Goal: Task Accomplishment & Management: Use online tool/utility

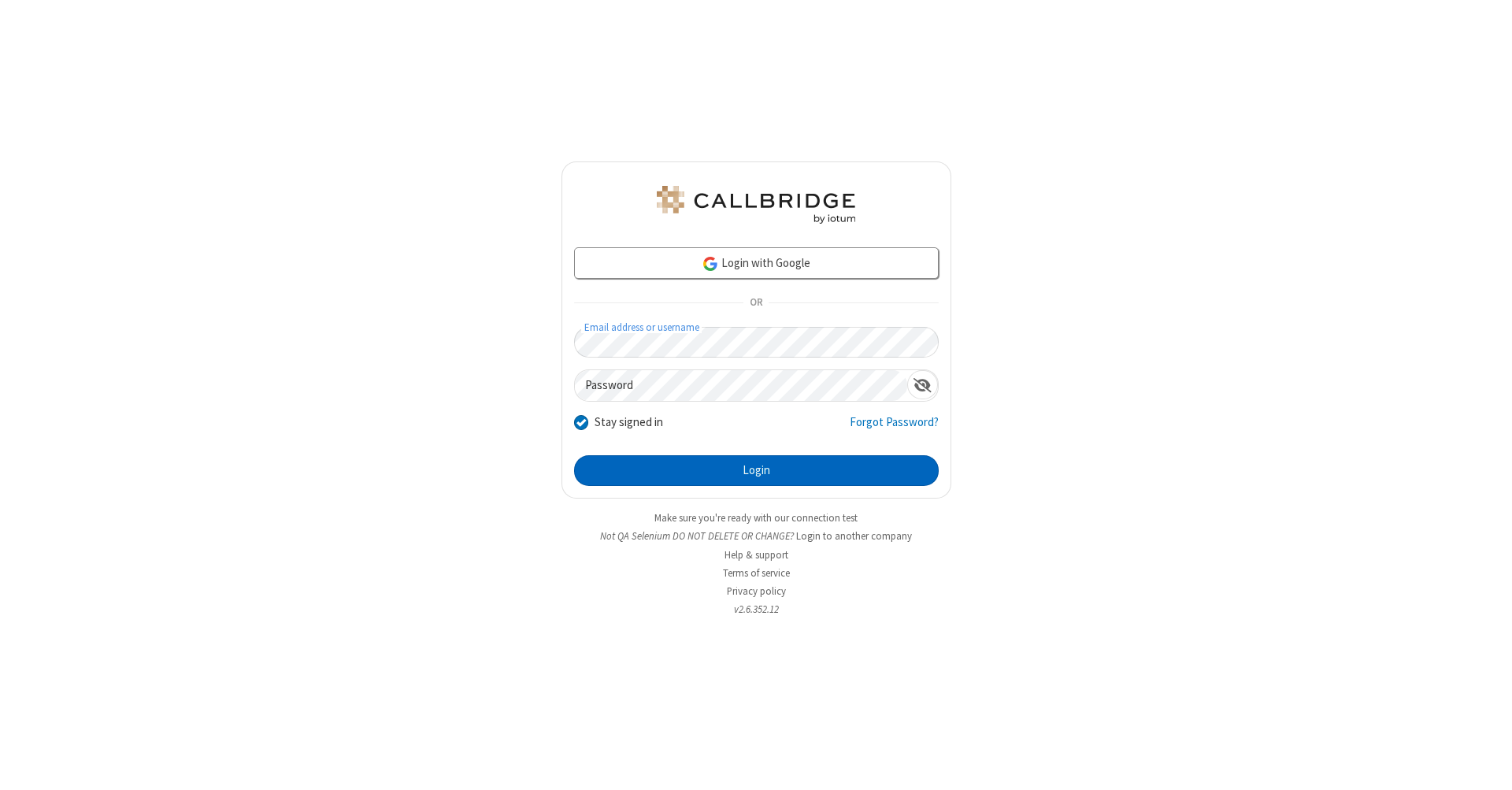
click at [756, 471] on button "Login" at bounding box center [756, 470] width 364 height 31
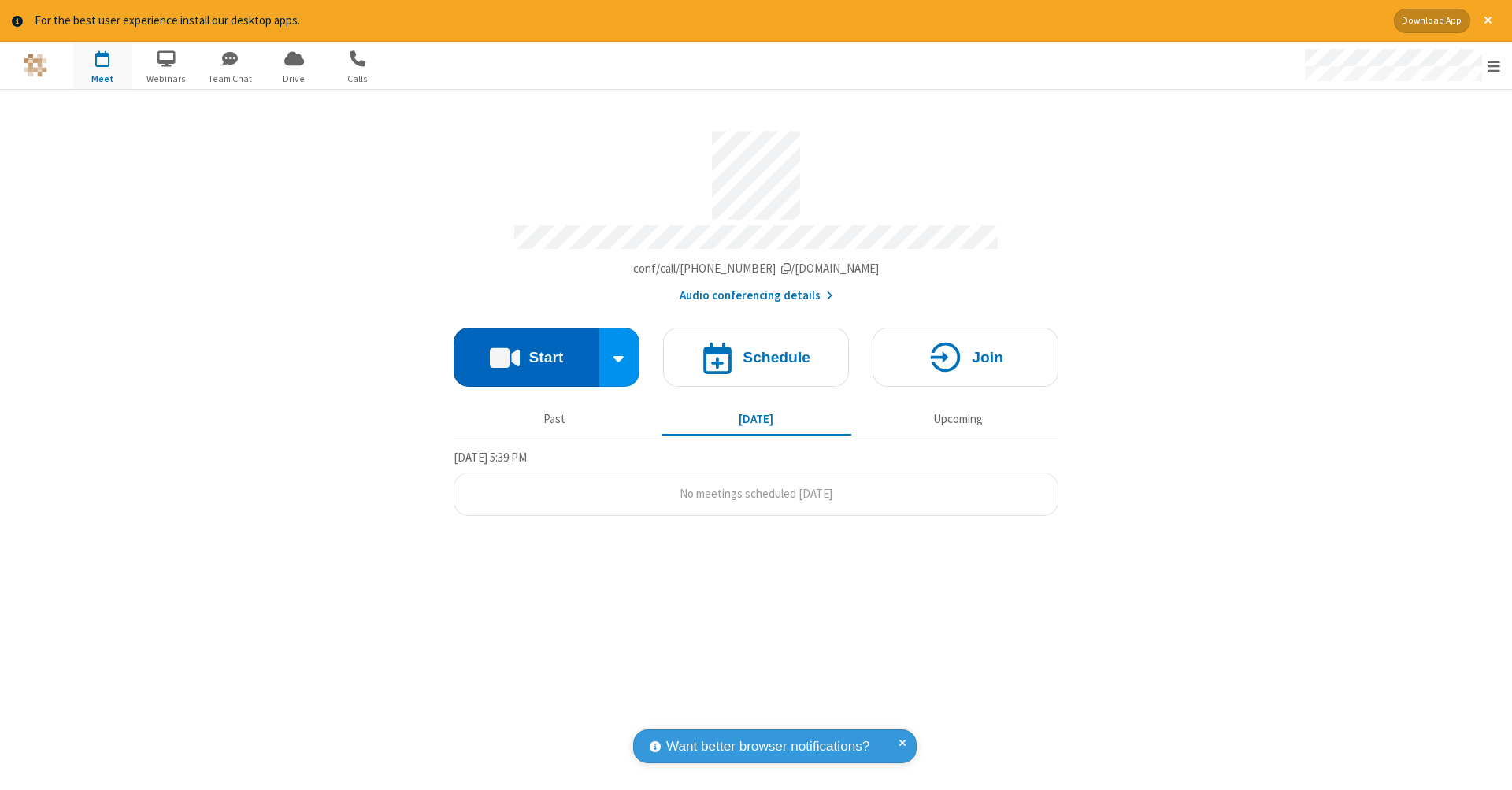
click at [526, 348] on button "Start" at bounding box center [526, 357] width 146 height 59
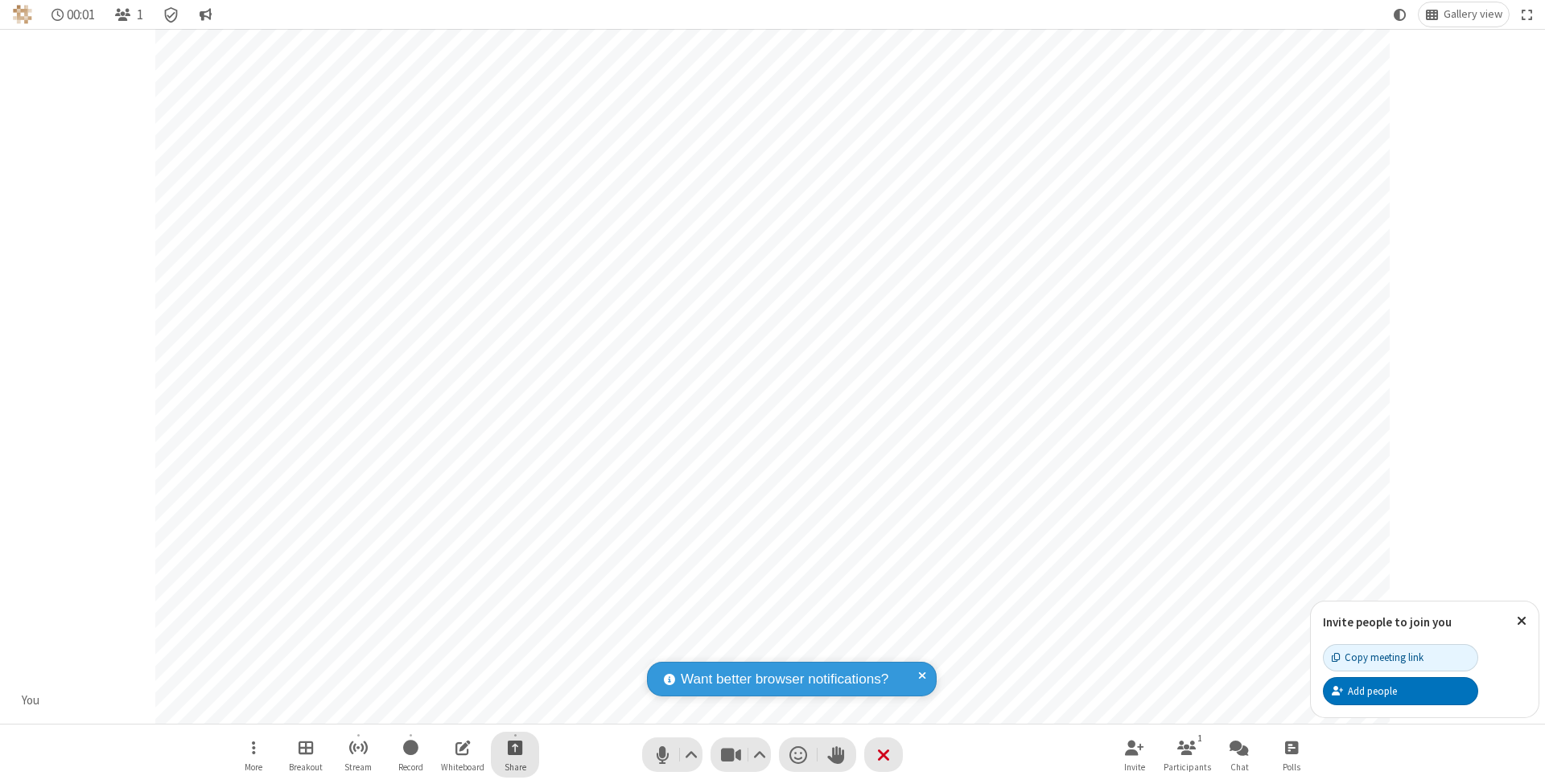
click at [514, 747] on span "Start sharing" at bounding box center [516, 747] width 15 height 20
click at [449, 710] on span "Share my screen" at bounding box center [449, 712] width 18 height 13
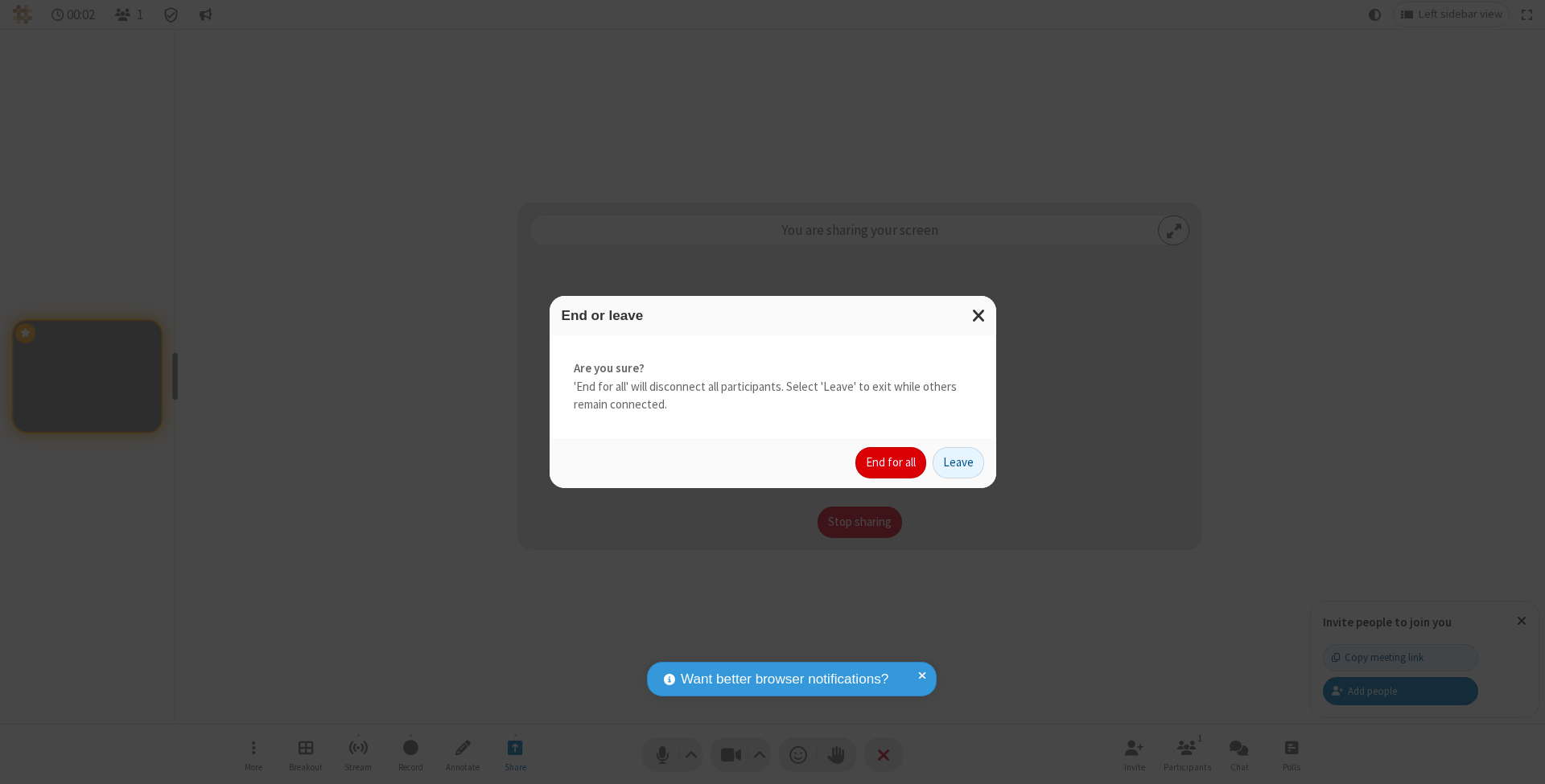
click at [892, 462] on button "End for all" at bounding box center [891, 463] width 71 height 32
